Goal: Transaction & Acquisition: Purchase product/service

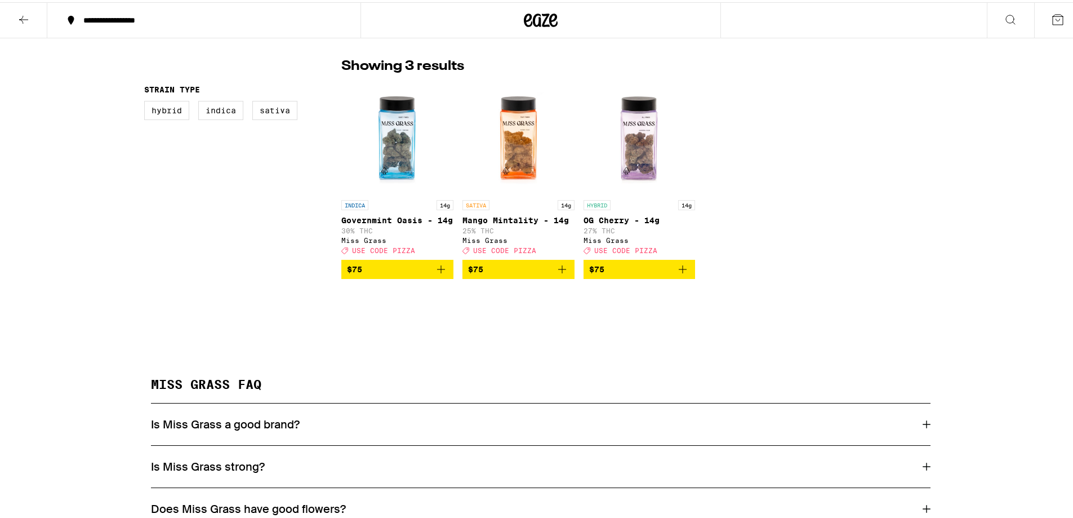
scroll to position [113, 0]
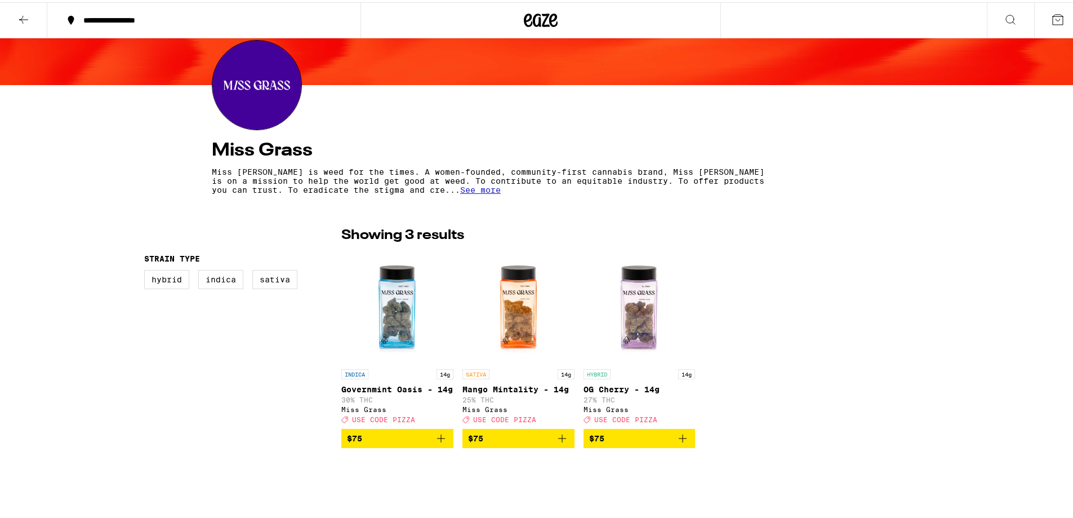
click at [25, 14] on icon at bounding box center [24, 18] width 14 height 14
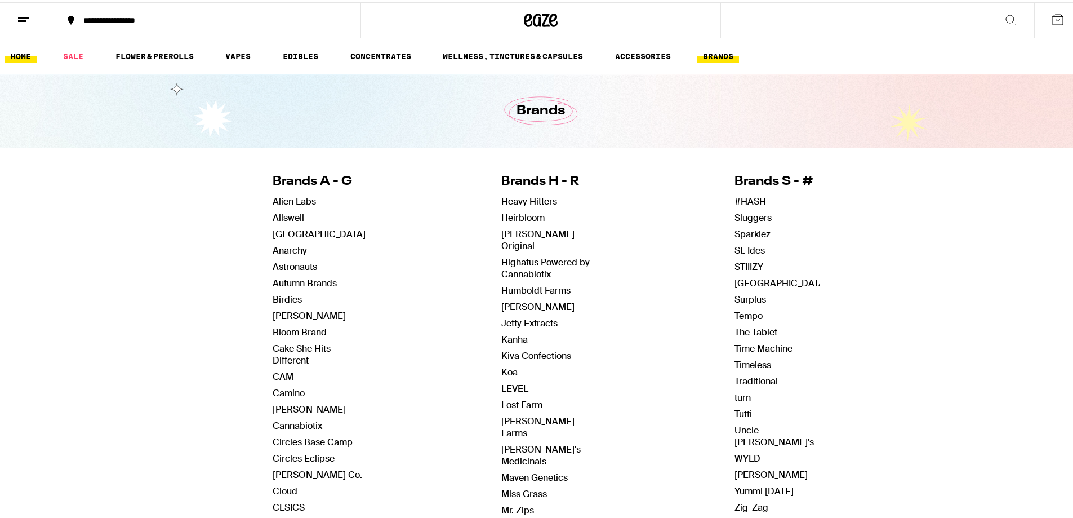
click at [28, 52] on link "HOME" at bounding box center [21, 54] width 32 height 14
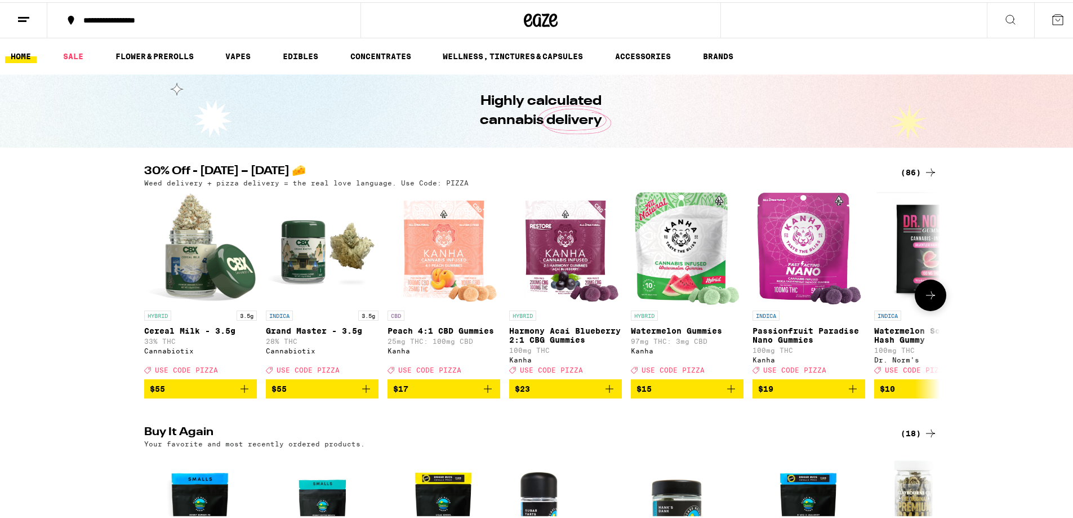
click at [924, 300] on icon at bounding box center [931, 293] width 14 height 14
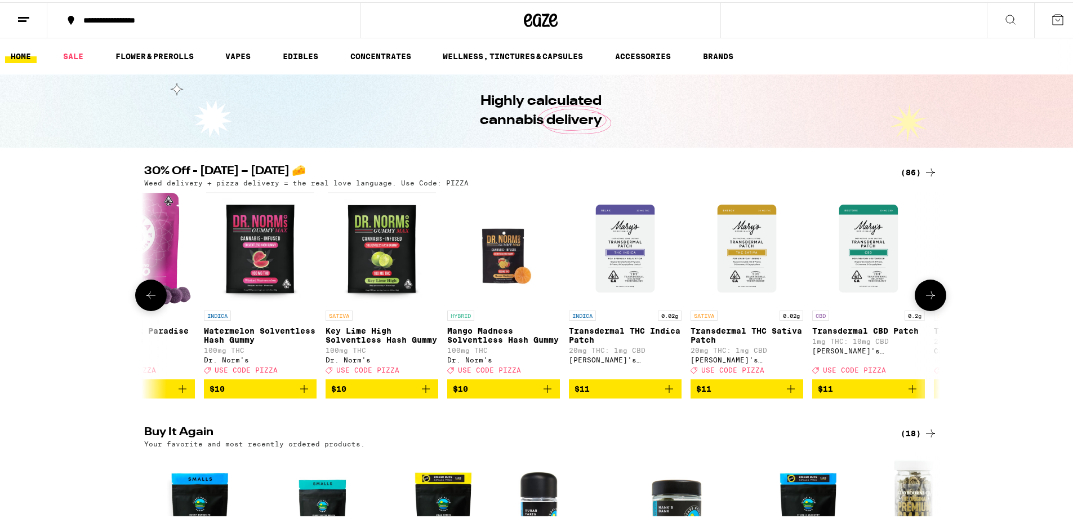
click at [924, 300] on icon at bounding box center [931, 293] width 14 height 14
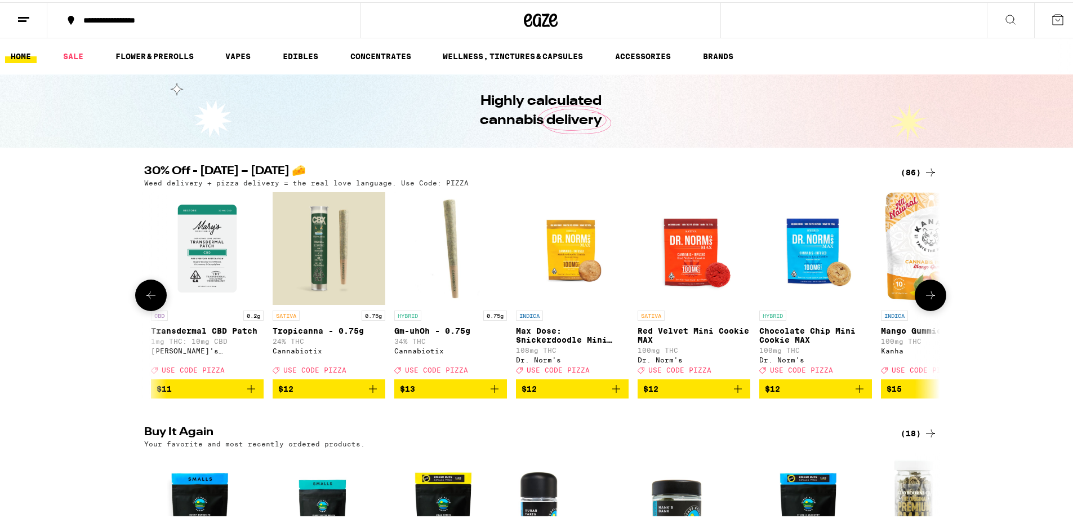
scroll to position [0, 1341]
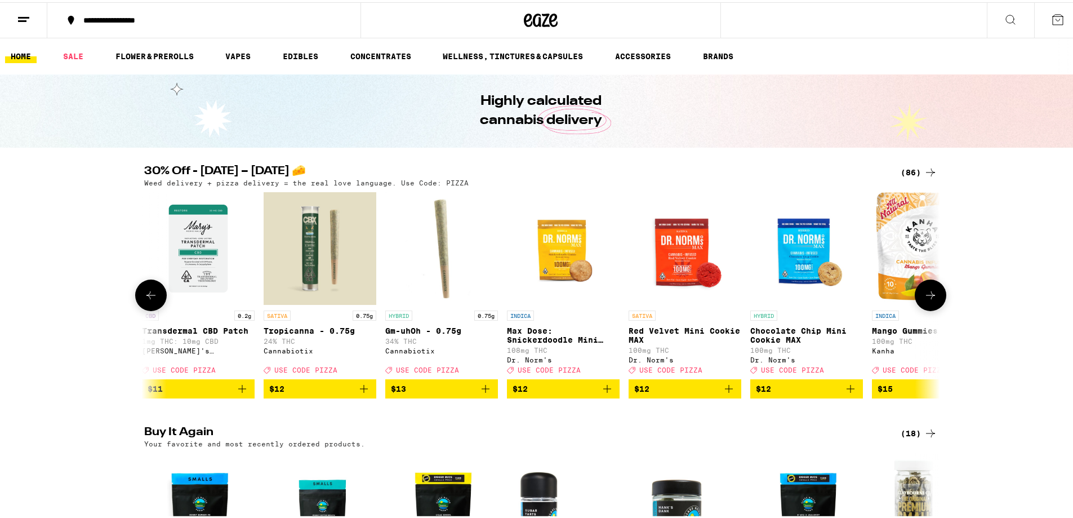
click at [924, 300] on icon at bounding box center [931, 293] width 14 height 14
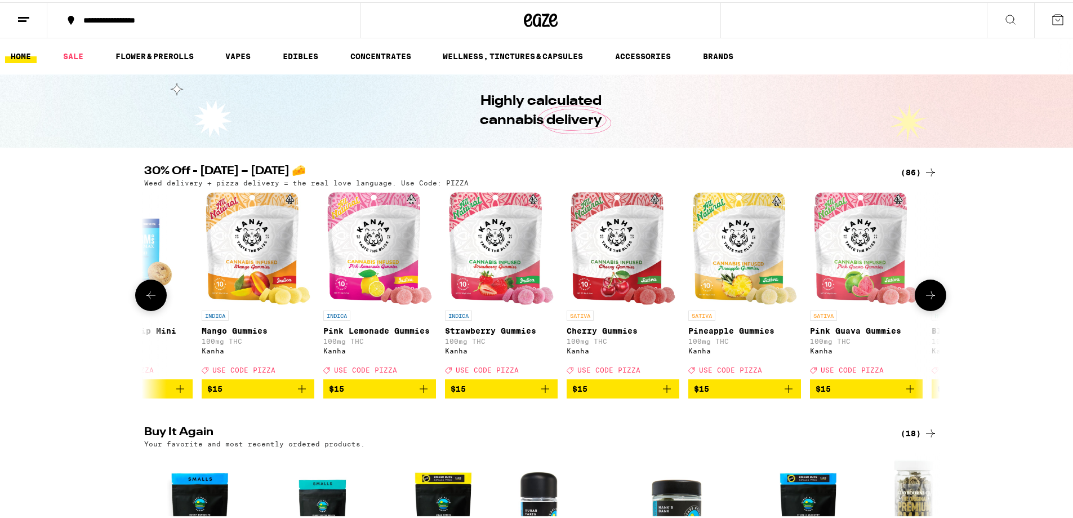
click at [924, 300] on icon at bounding box center [931, 293] width 14 height 14
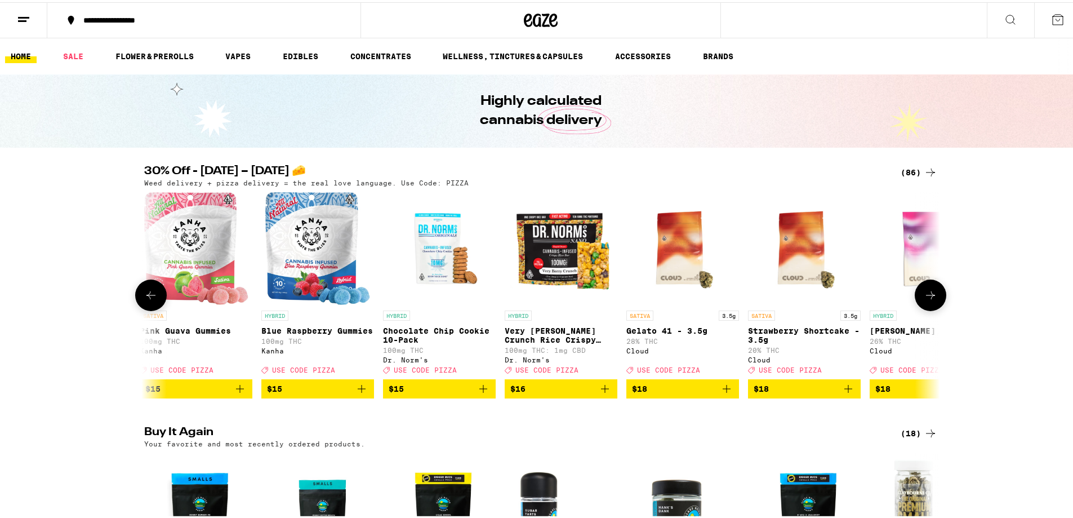
click at [924, 300] on icon at bounding box center [931, 293] width 14 height 14
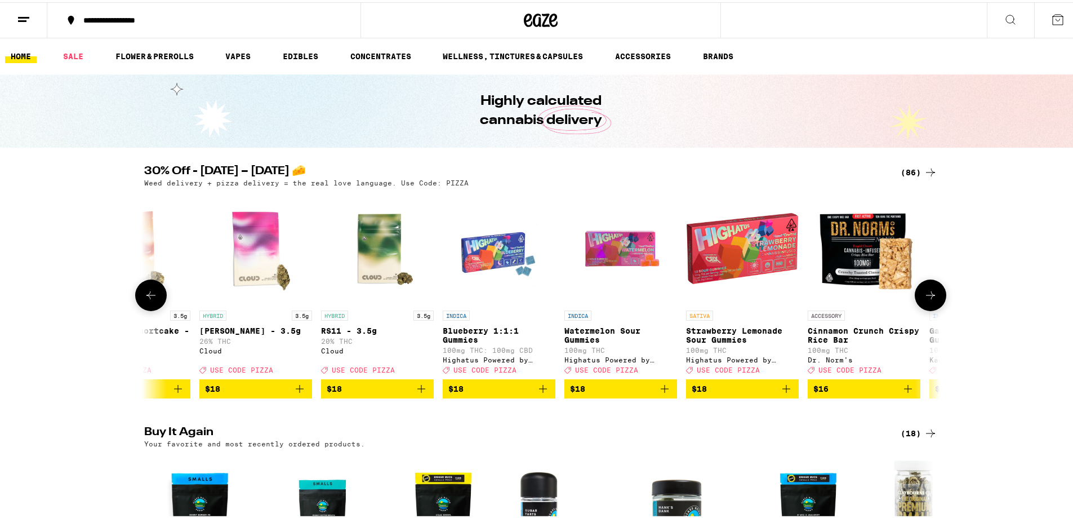
click at [924, 300] on icon at bounding box center [931, 293] width 14 height 14
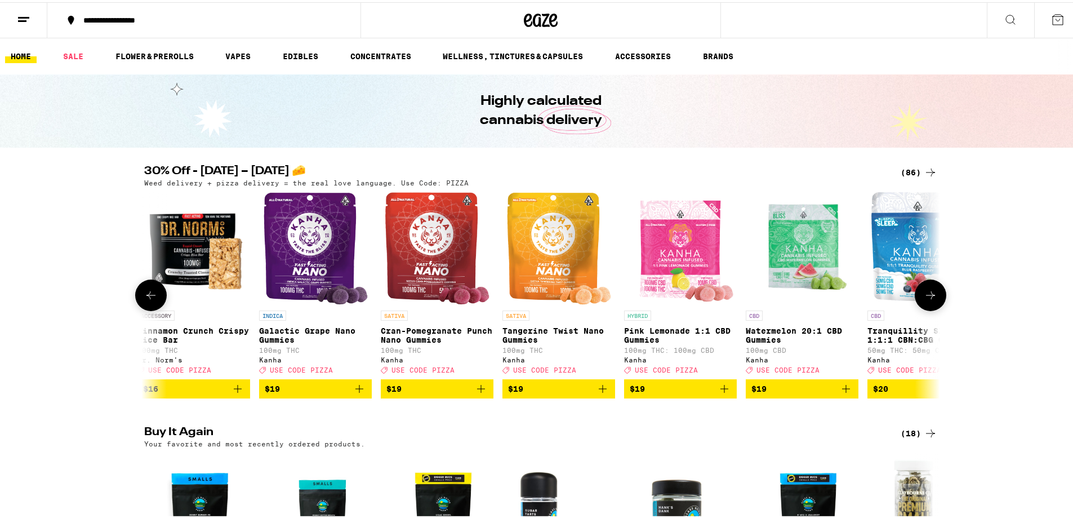
click at [924, 300] on icon at bounding box center [931, 293] width 14 height 14
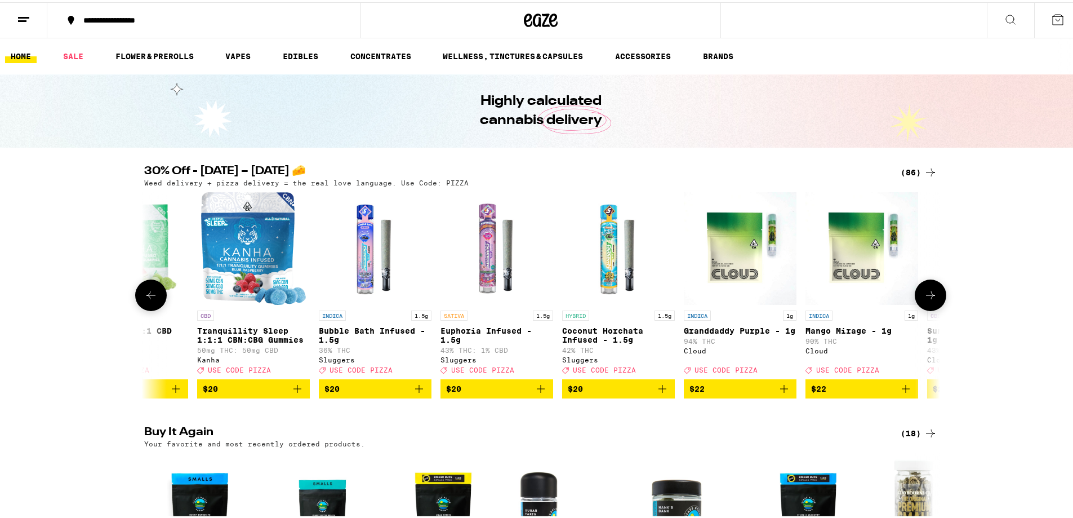
click at [924, 300] on icon at bounding box center [931, 293] width 14 height 14
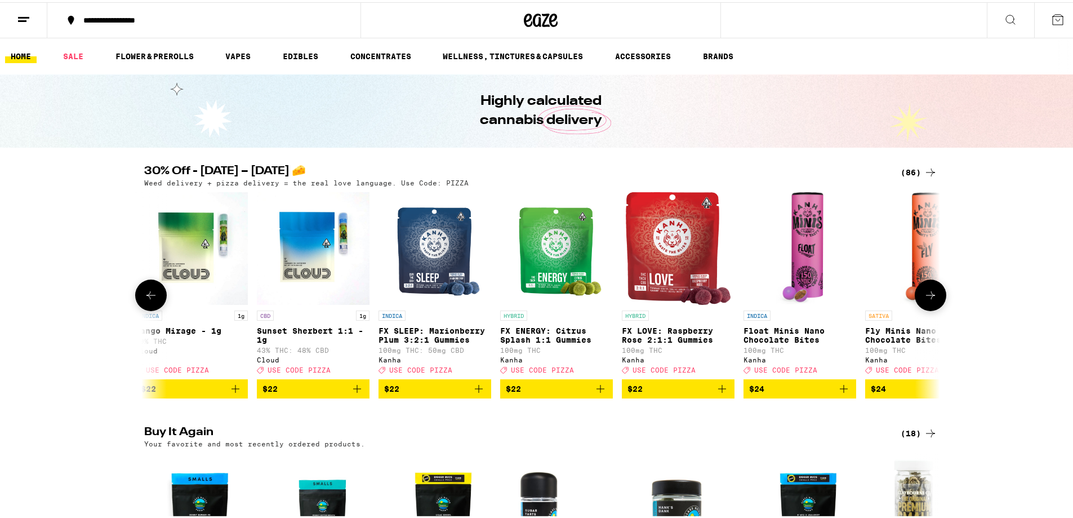
click at [924, 300] on icon at bounding box center [931, 293] width 14 height 14
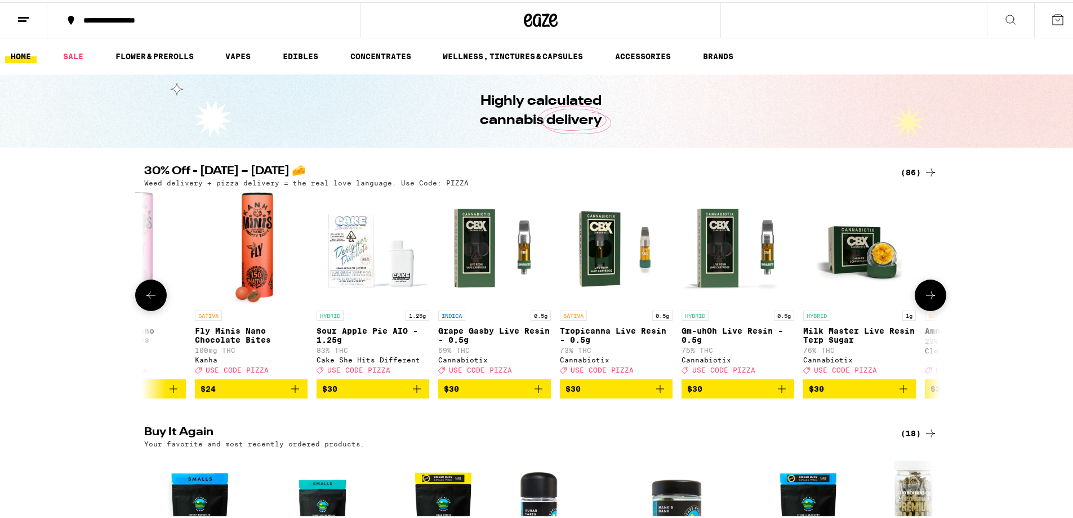
click at [924, 300] on icon at bounding box center [931, 293] width 14 height 14
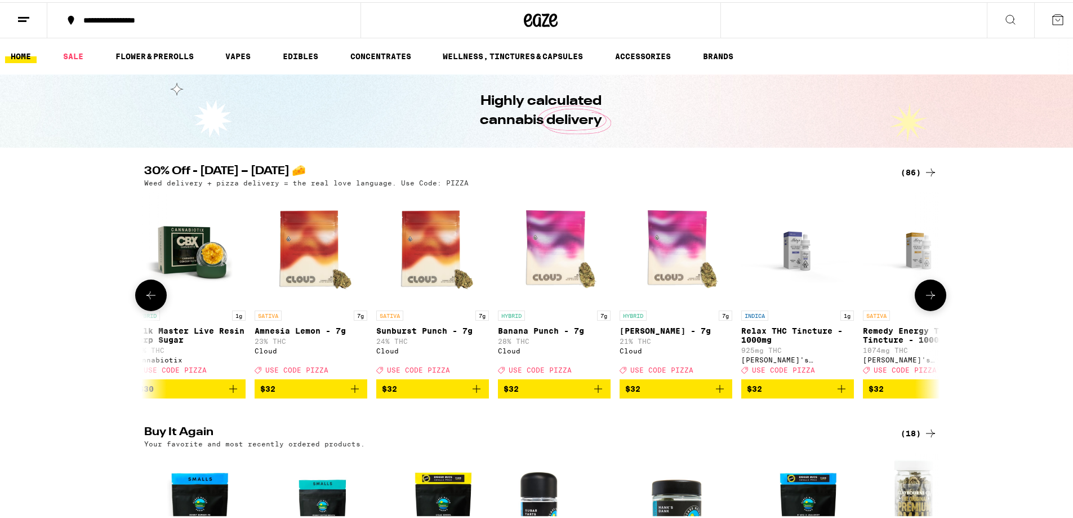
click at [924, 300] on icon at bounding box center [931, 293] width 14 height 14
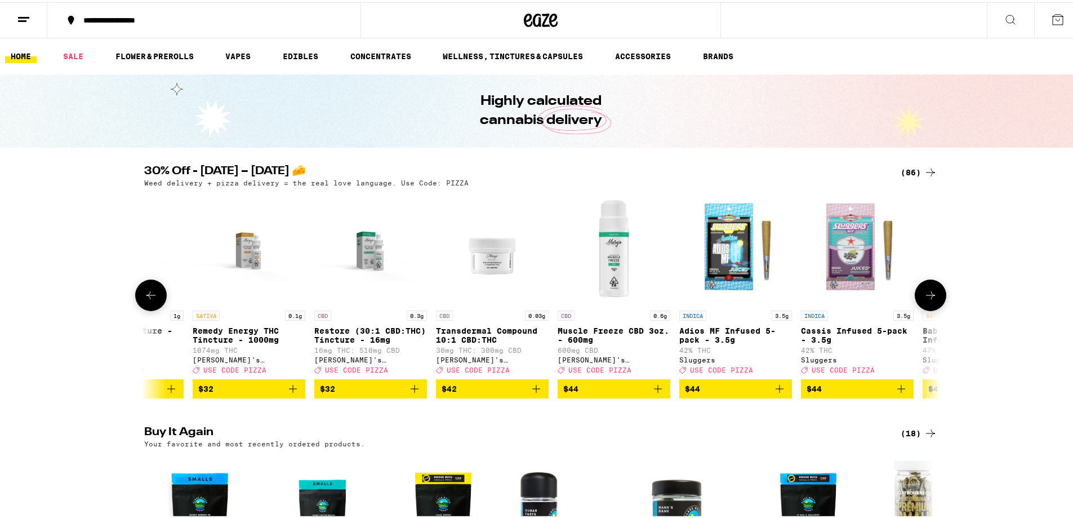
click at [924, 300] on icon at bounding box center [931, 293] width 14 height 14
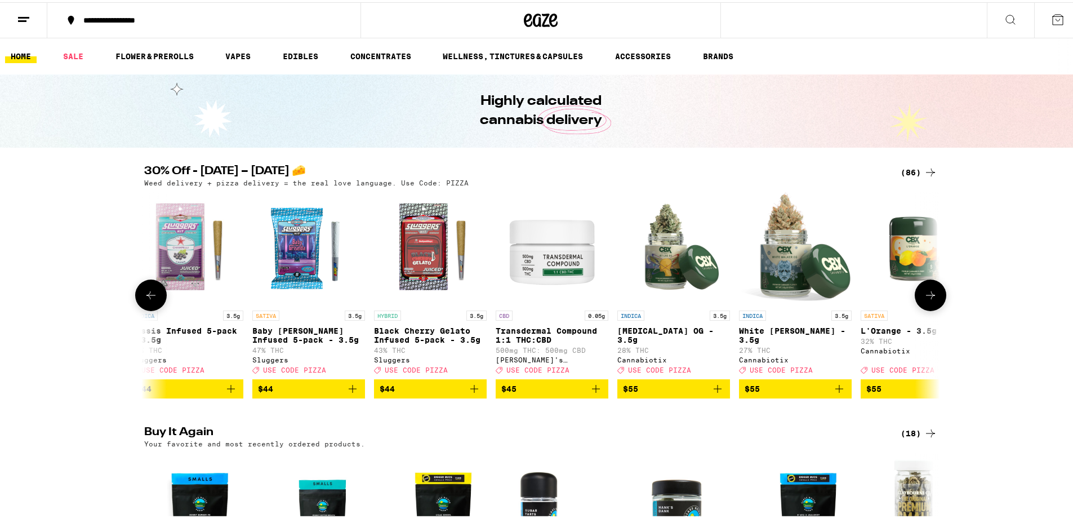
click at [924, 300] on icon at bounding box center [931, 293] width 14 height 14
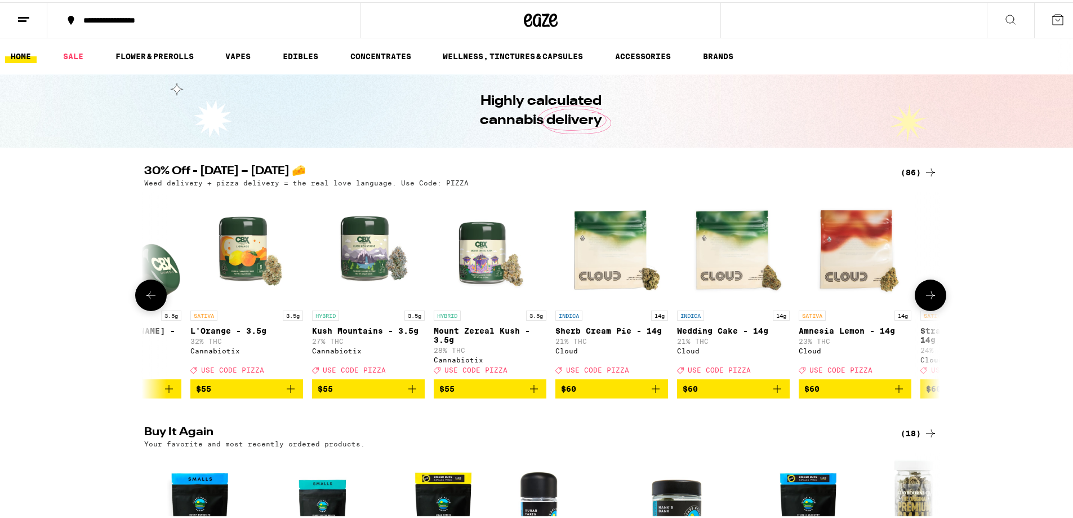
click at [924, 300] on icon at bounding box center [931, 293] width 14 height 14
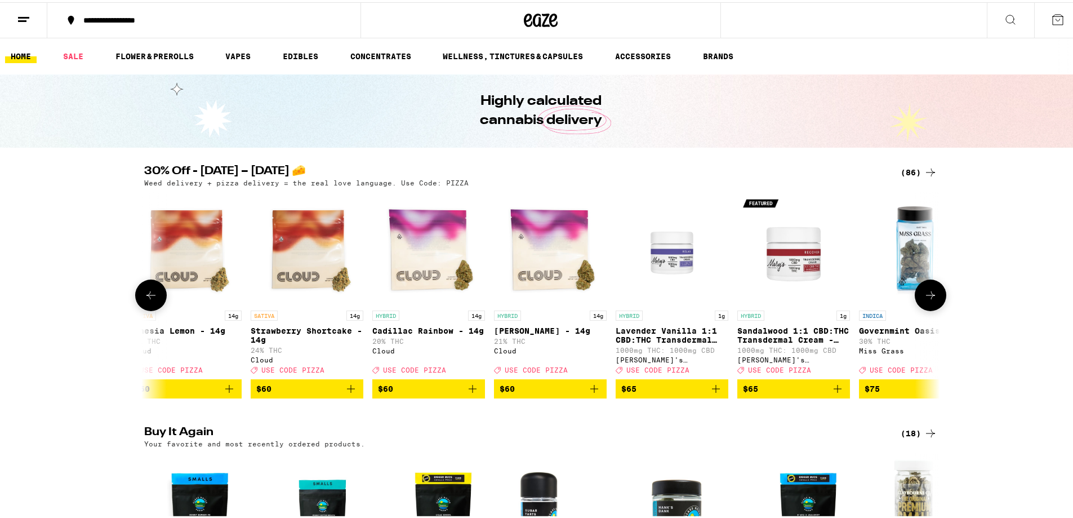
scroll to position [0, 9386]
click at [924, 300] on icon at bounding box center [931, 293] width 14 height 14
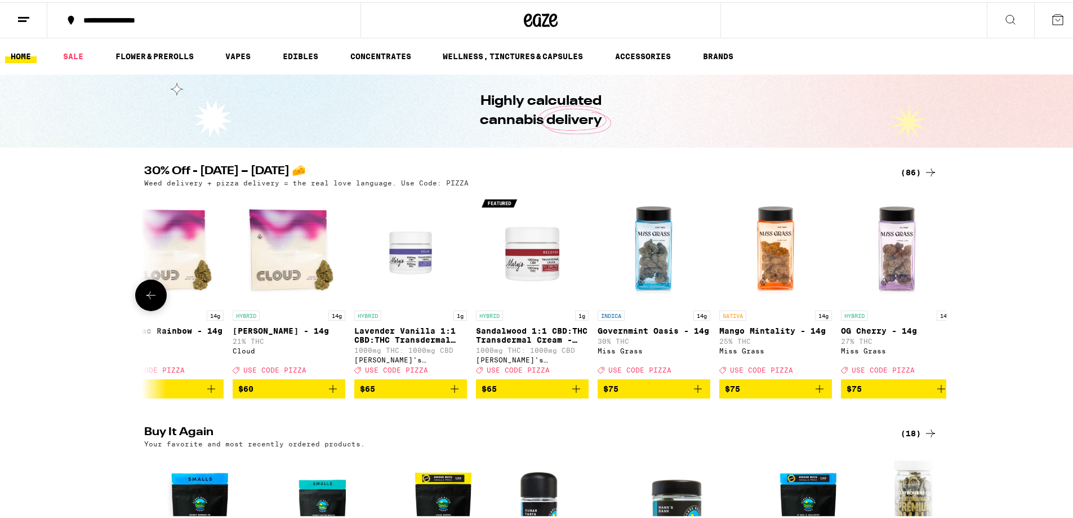
scroll to position [0, 9672]
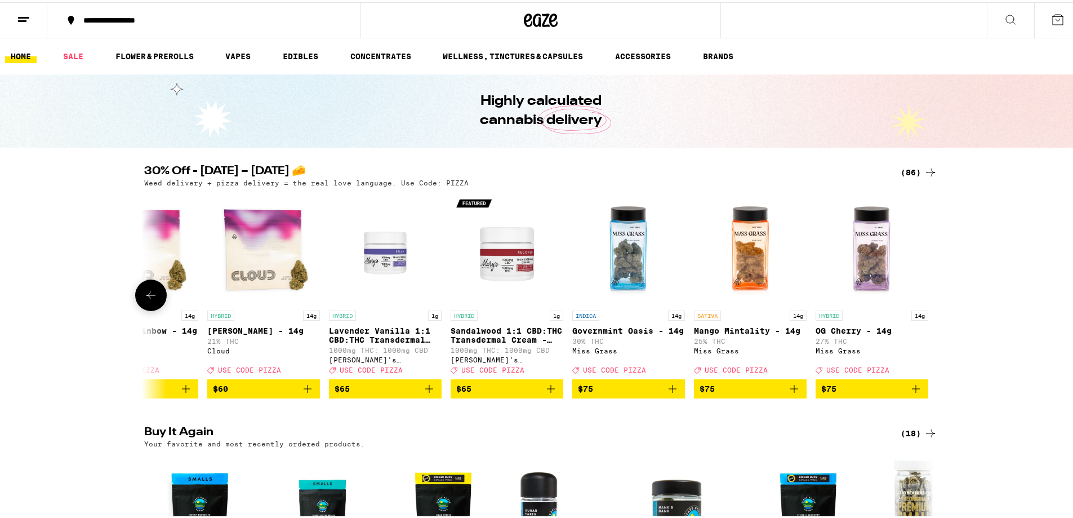
click at [593, 352] on div "Miss Grass" at bounding box center [628, 348] width 113 height 7
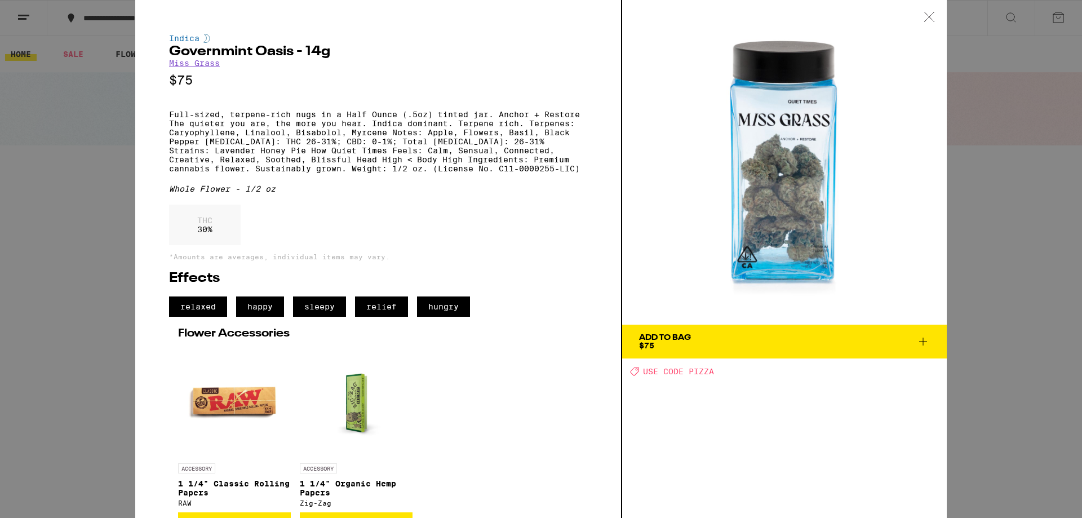
click at [187, 66] on link "Miss Grass" at bounding box center [194, 63] width 51 height 9
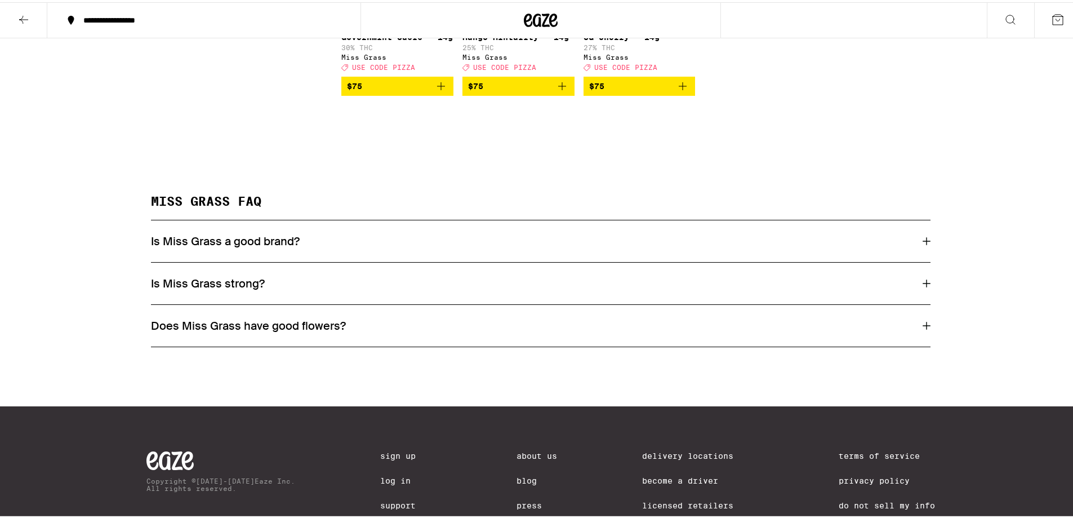
scroll to position [550, 0]
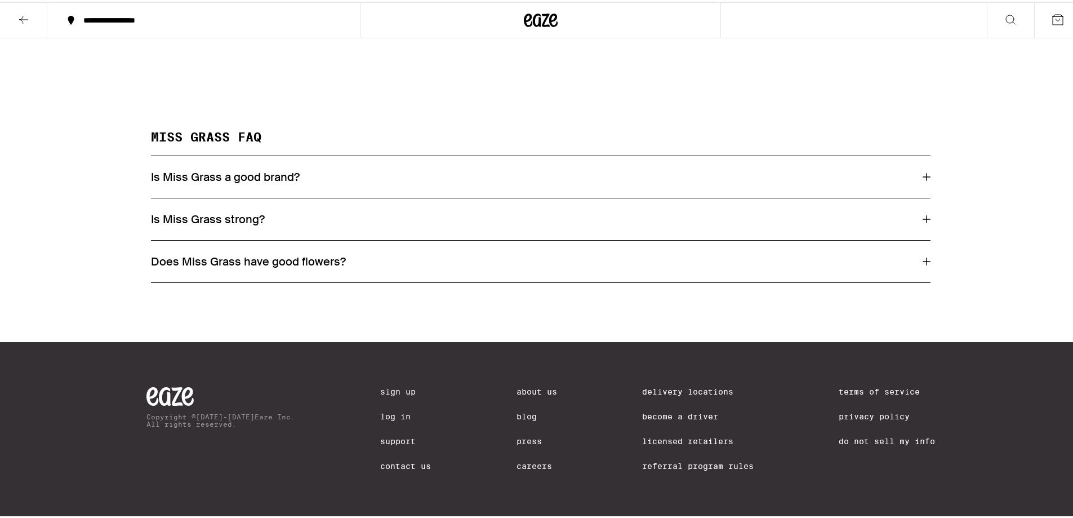
click at [260, 210] on div "Is Miss Grass strong?" at bounding box center [541, 217] width 780 height 15
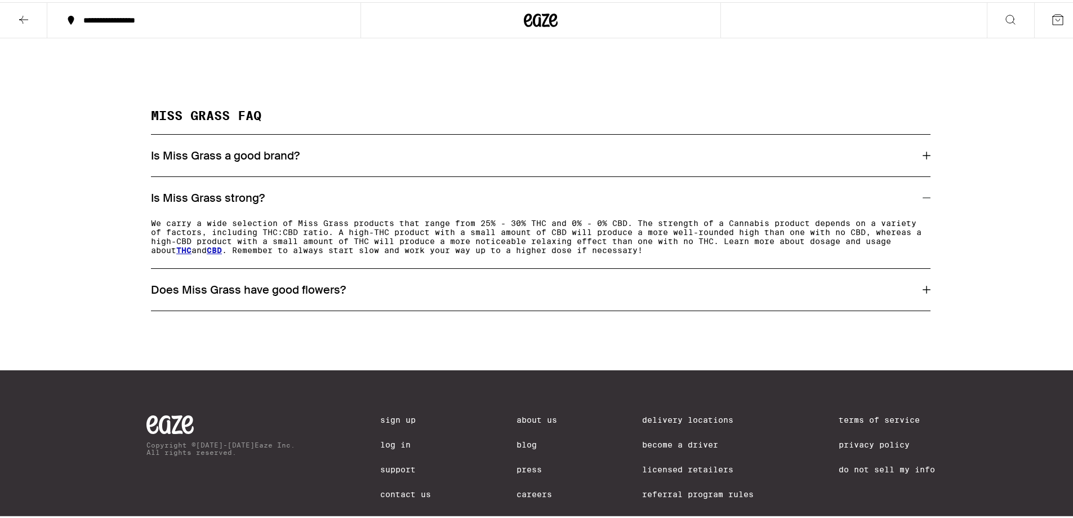
scroll to position [494, 0]
